Goal: Find specific page/section: Find specific page/section

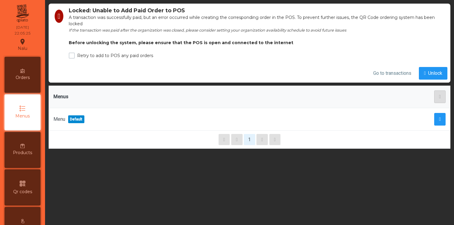
click at [34, 182] on div "qr_code Qr codes" at bounding box center [23, 187] width 36 height 36
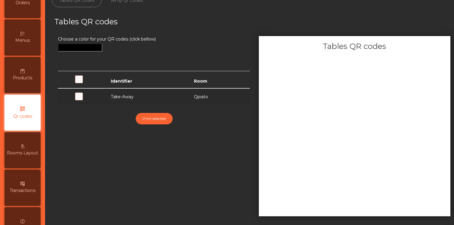
scroll to position [116, 0]
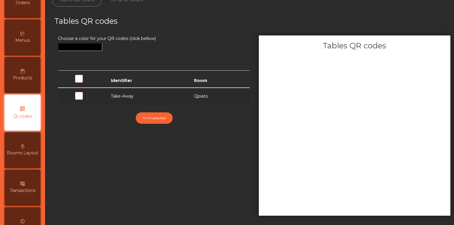
click at [88, 99] on span at bounding box center [88, 99] width 0 height 0
click at [206, 45] on div "Choose a color for your QR codes (click bellow)" at bounding box center [154, 50] width 192 height 30
click at [283, 32] on div "Tables QR codes" at bounding box center [252, 26] width 405 height 20
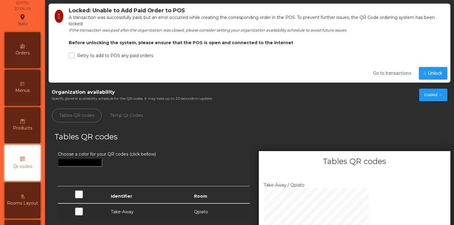
scroll to position [0, 0]
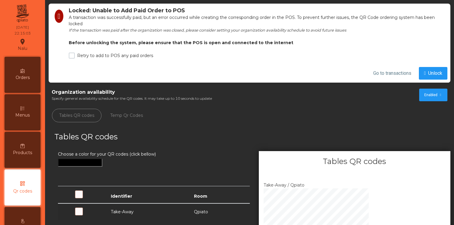
click at [312, 98] on div "Organization availability Specify general availability schedule for the QR code…" at bounding box center [250, 95] width 396 height 13
click at [374, 76] on span "Go to transactions" at bounding box center [392, 73] width 38 height 7
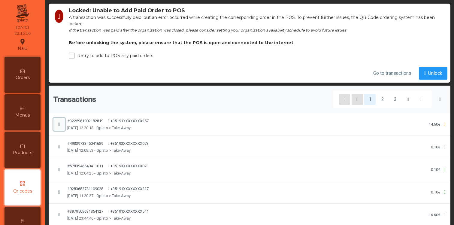
click at [59, 126] on span "button" at bounding box center [59, 124] width 2 height 5
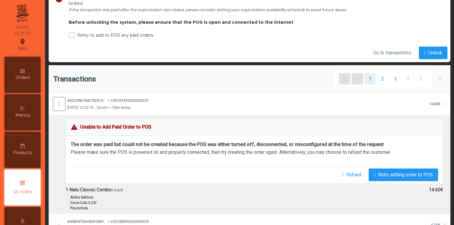
scroll to position [30, 0]
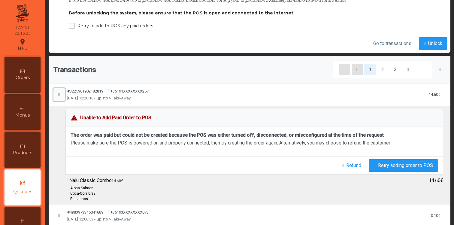
click at [62, 95] on button "button" at bounding box center [58, 94] width 11 height 13
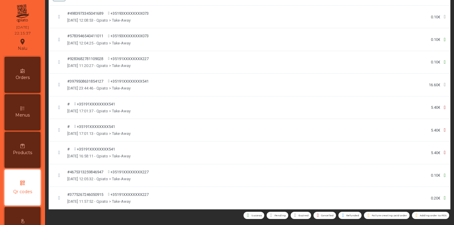
scroll to position [0, 0]
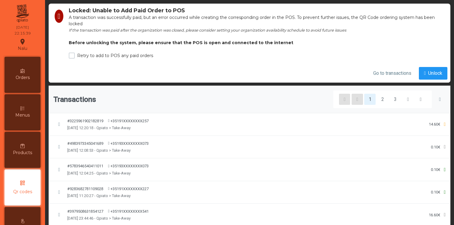
click at [235, 122] on div "#3225961902182819 [PHONE_NUMBER] [DATE] 12:20:18 - Qpiato > Take-Away 14.60€" at bounding box center [249, 124] width 392 height 13
